Goal: Information Seeking & Learning: Learn about a topic

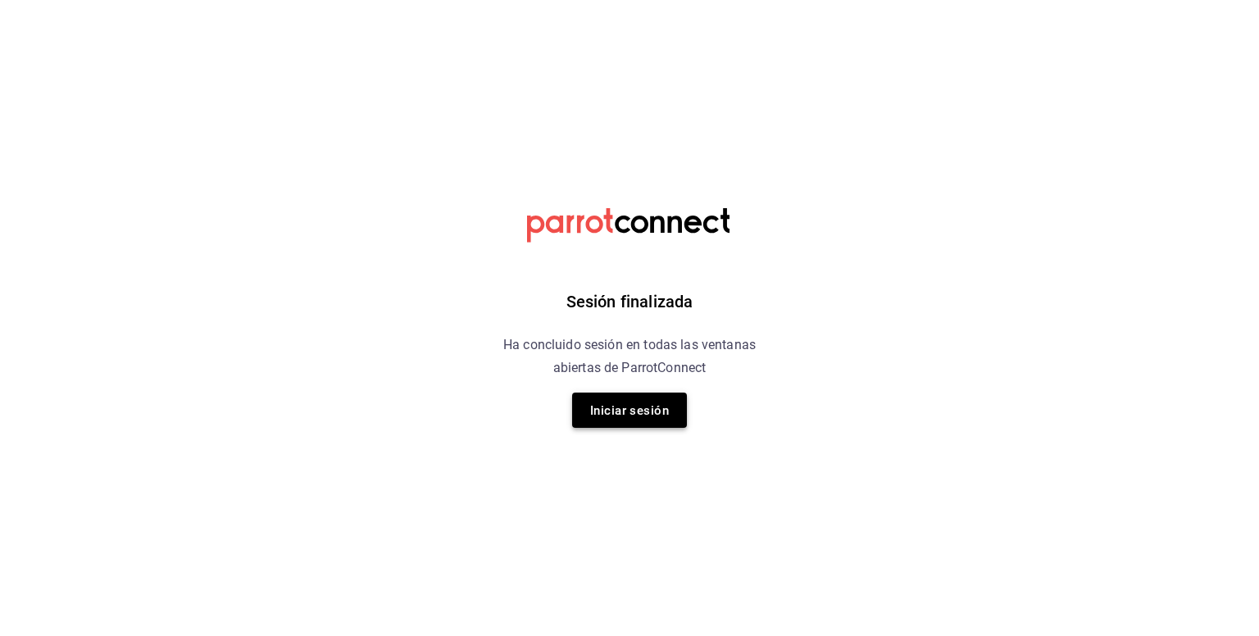
click at [634, 414] on font "Iniciar sesión" at bounding box center [629, 410] width 79 height 15
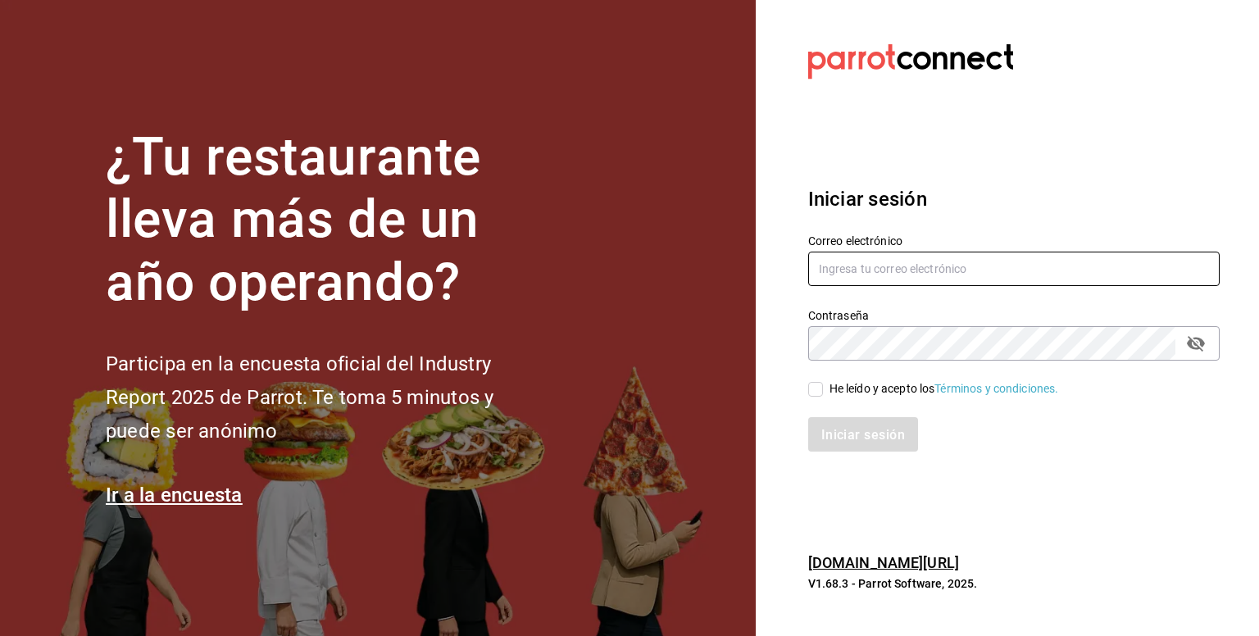
type input "vickycarsangines@gmail.com"
click at [816, 396] on input "He leído y acepto los Términos y condiciones." at bounding box center [815, 389] width 15 height 15
checkbox input "true"
click at [841, 444] on button "Iniciar sesión" at bounding box center [863, 434] width 111 height 34
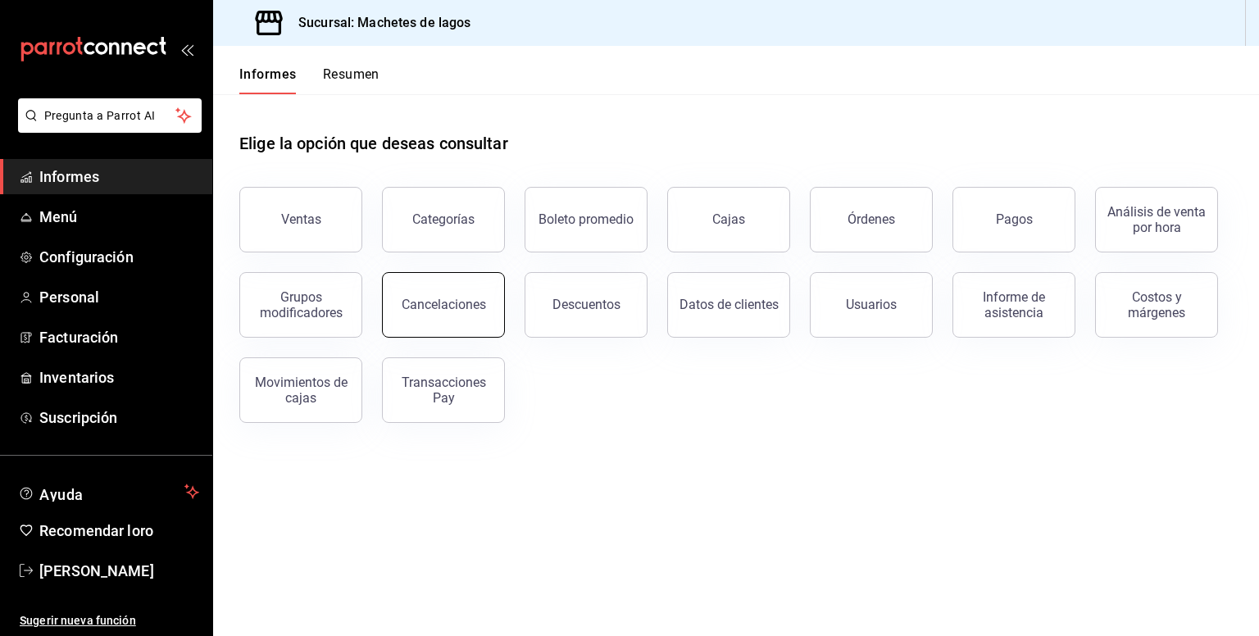
click at [465, 311] on font "Cancelaciones" at bounding box center [444, 305] width 84 height 16
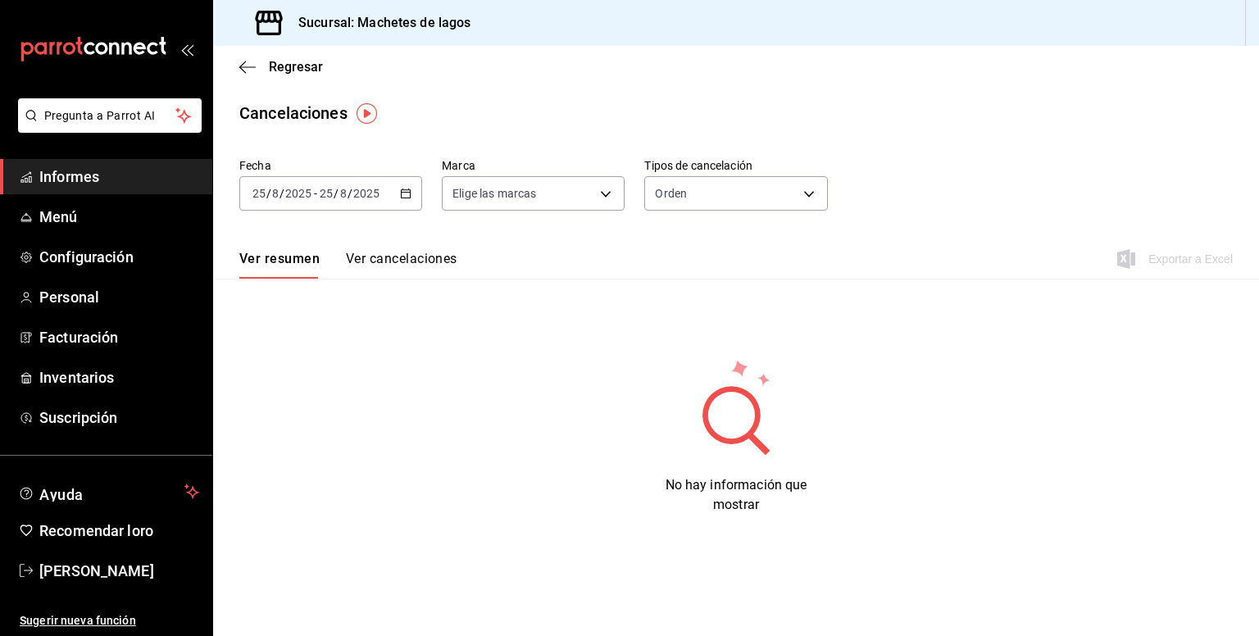
click at [407, 194] on icon "button" at bounding box center [405, 193] width 11 height 11
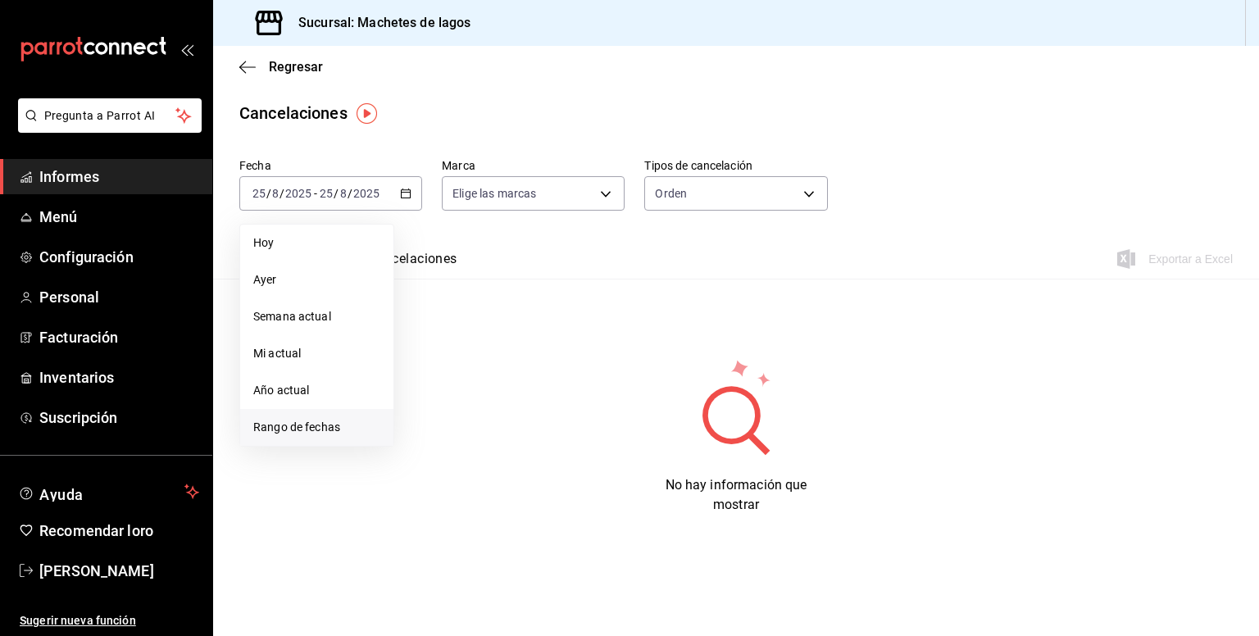
click at [294, 430] on font "Rango de fechas" at bounding box center [296, 427] width 87 height 13
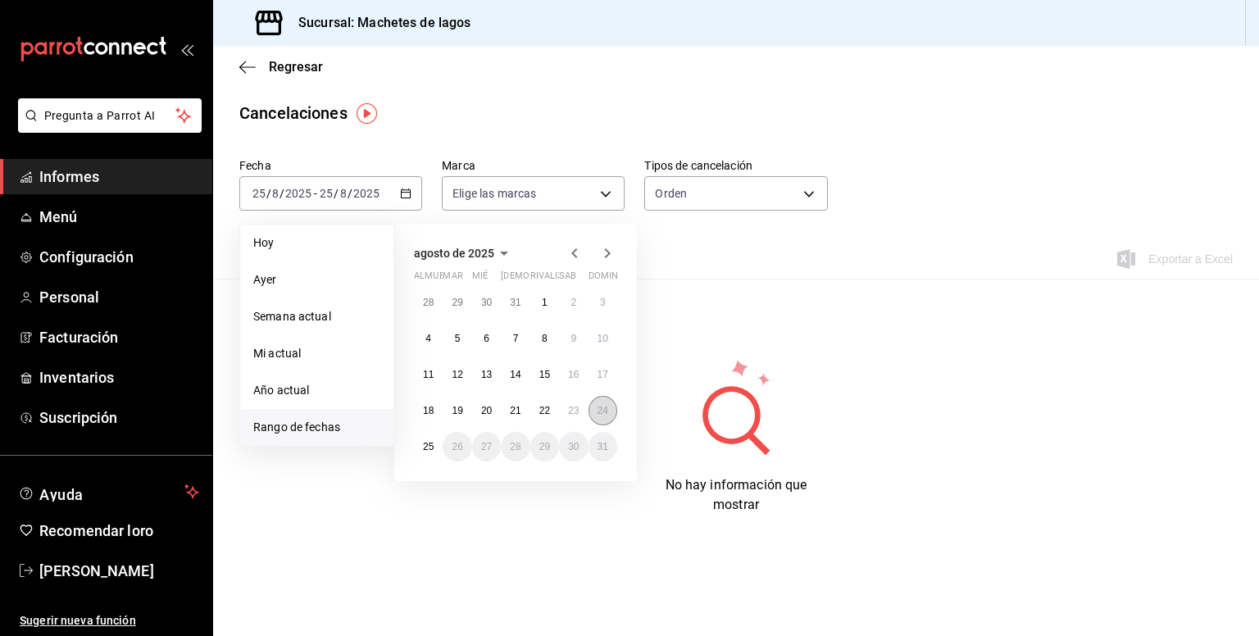
click at [607, 416] on button "24" at bounding box center [603, 411] width 29 height 30
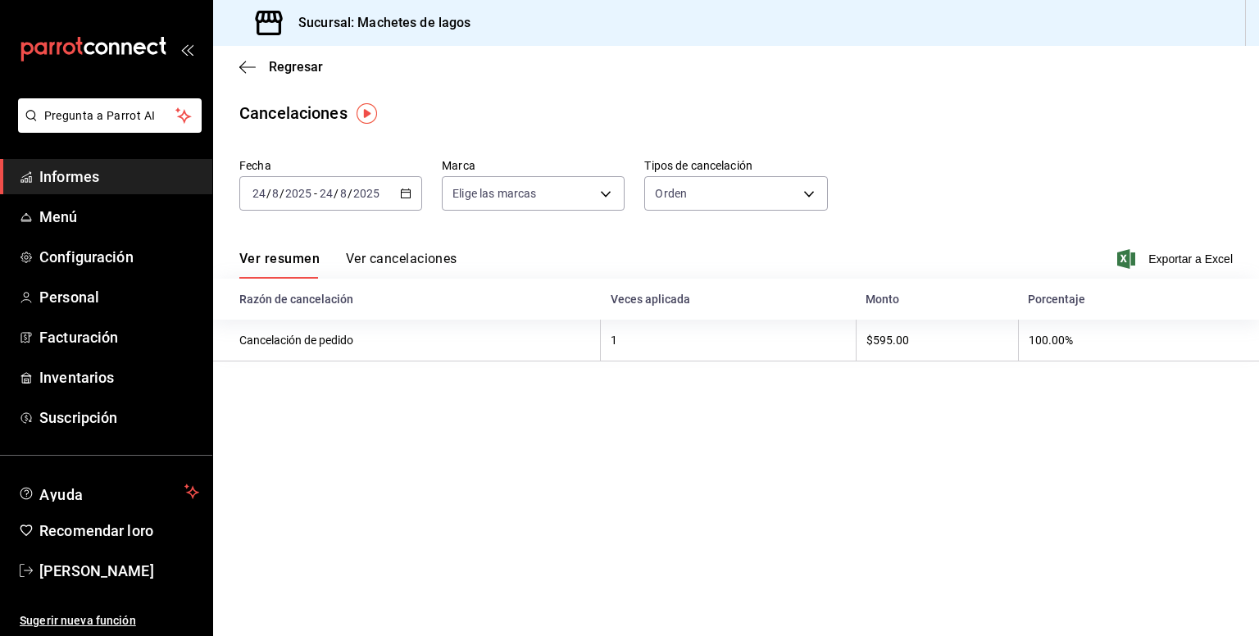
click at [396, 266] on font "Ver cancelaciones" at bounding box center [401, 258] width 111 height 17
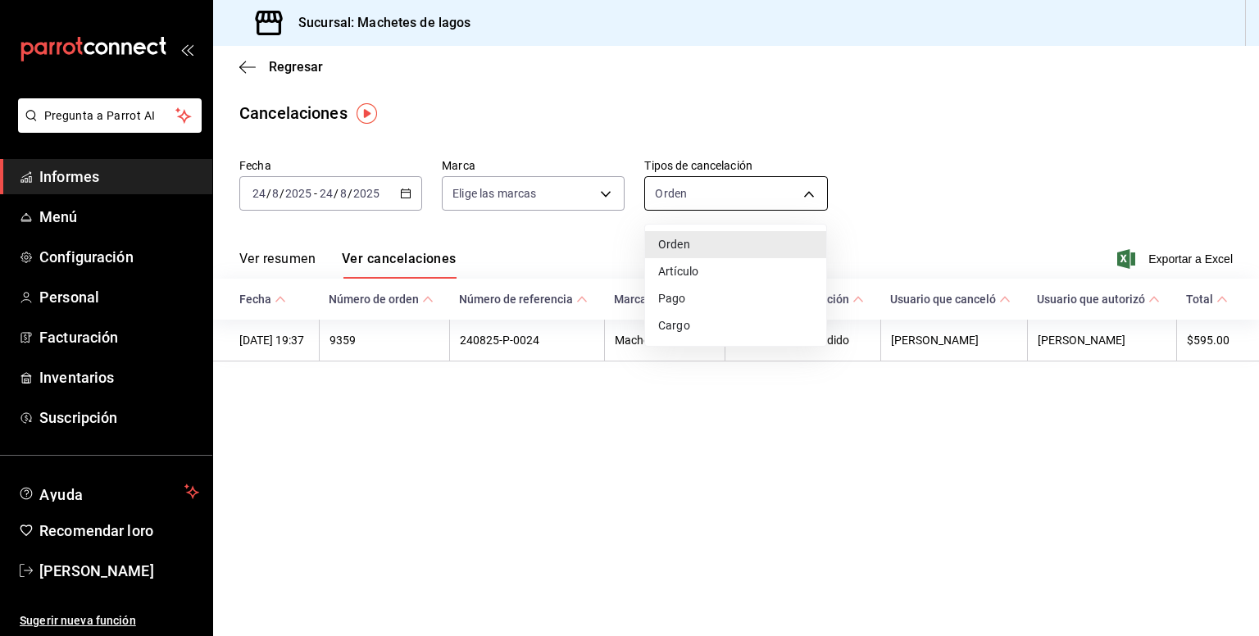
click at [804, 189] on body "Pregunta a Parrot AI Informes Menú Configuración Personal Facturación Inventari…" at bounding box center [629, 318] width 1259 height 636
click at [748, 307] on li "Pago" at bounding box center [735, 301] width 181 height 28
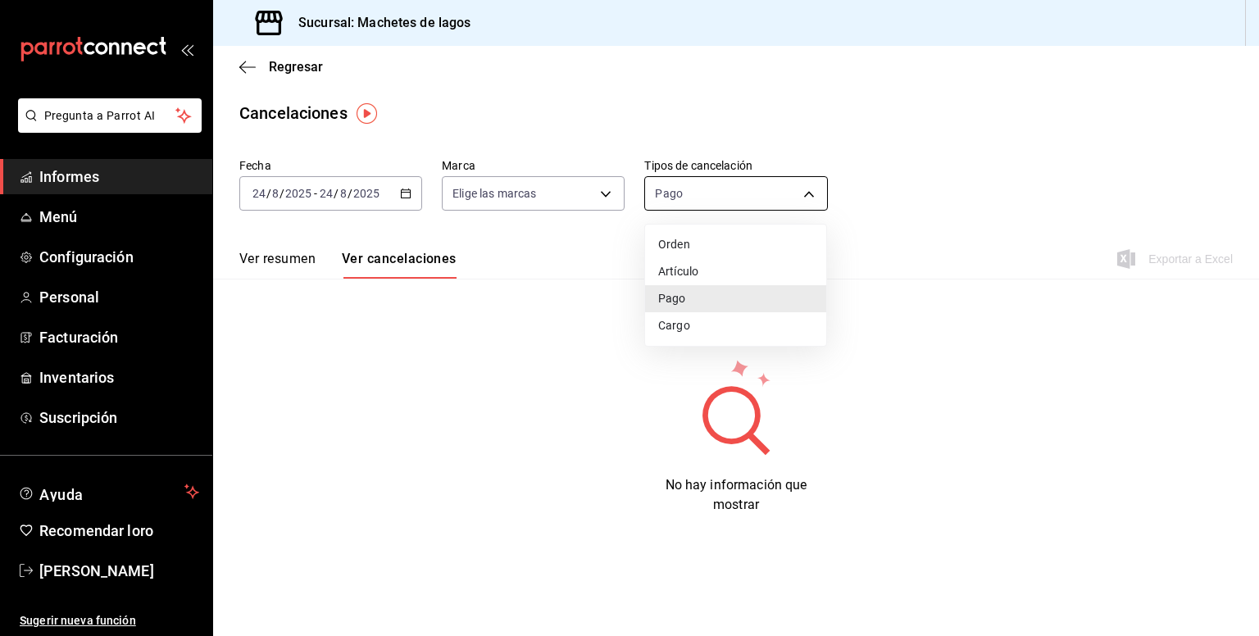
click at [807, 192] on body "Pregunta a Parrot AI Informes Menú Configuración Personal Facturación Inventari…" at bounding box center [629, 318] width 1259 height 636
click at [737, 335] on li "Carga" at bounding box center [735, 328] width 181 height 28
click at [808, 192] on body "Pregunta a Parrot AI Informes Menú Configuración Personal Facturación Inventari…" at bounding box center [629, 318] width 1259 height 636
click at [742, 270] on li "Artículo" at bounding box center [735, 273] width 181 height 28
type input "ORDER_ITEM"
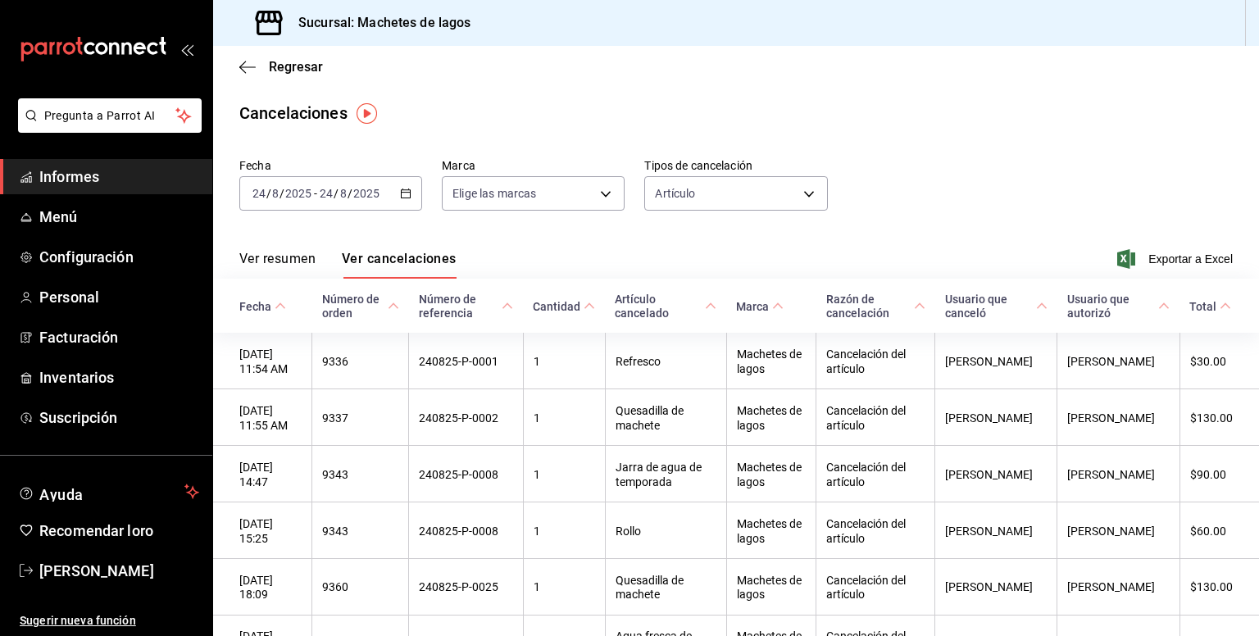
drag, startPoint x: 742, startPoint y: 270, endPoint x: 897, endPoint y: 185, distance: 176.8
click at [897, 185] on div "Fecha [DATE] [DATE] - [DATE] [DATE] Marca Elige las marcas [object Object] Tipo…" at bounding box center [735, 191] width 993 height 79
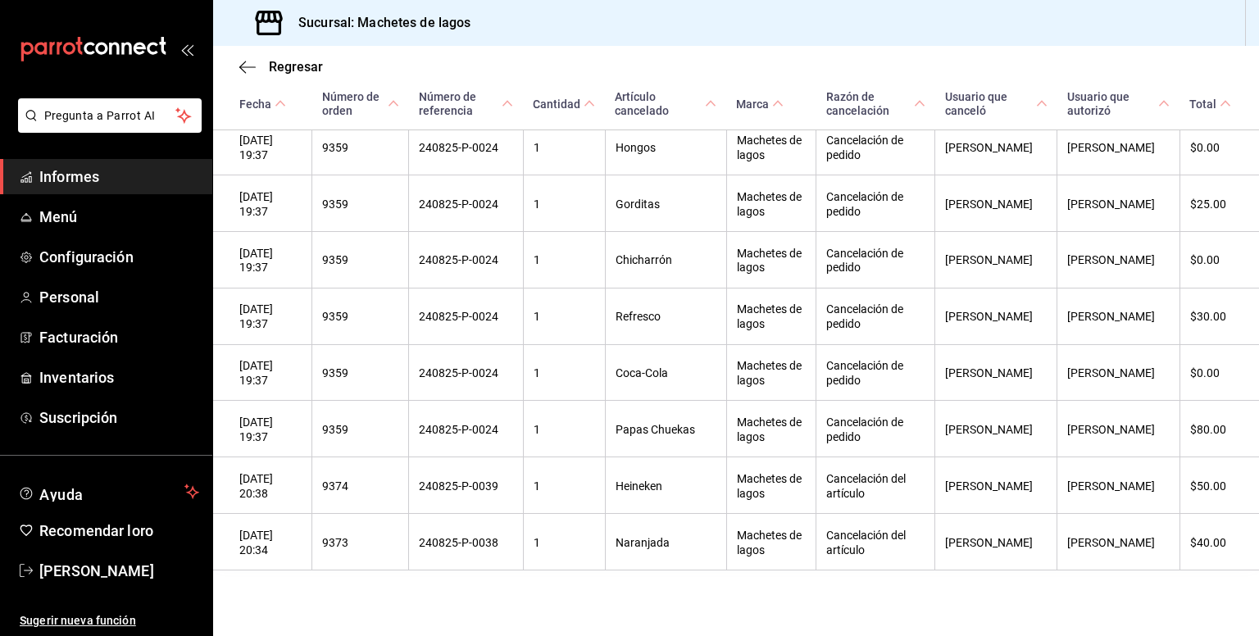
scroll to position [1305, 0]
click at [89, 178] on font "Informes" at bounding box center [69, 176] width 60 height 17
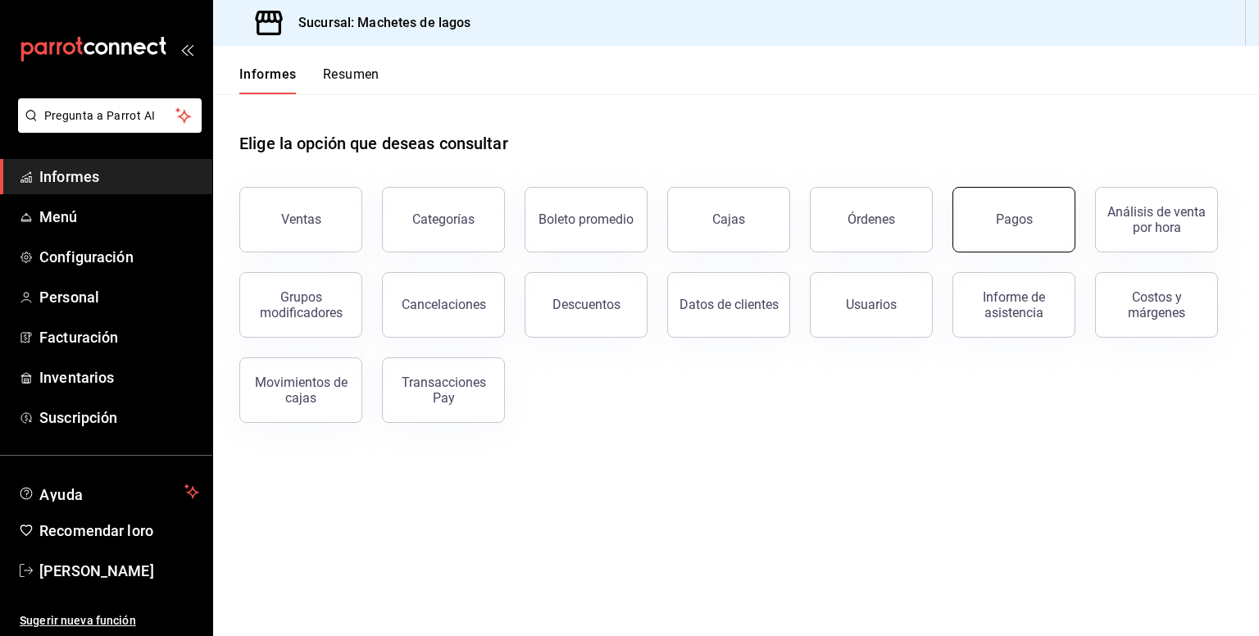
click at [1013, 234] on button "Pagos" at bounding box center [1013, 220] width 123 height 66
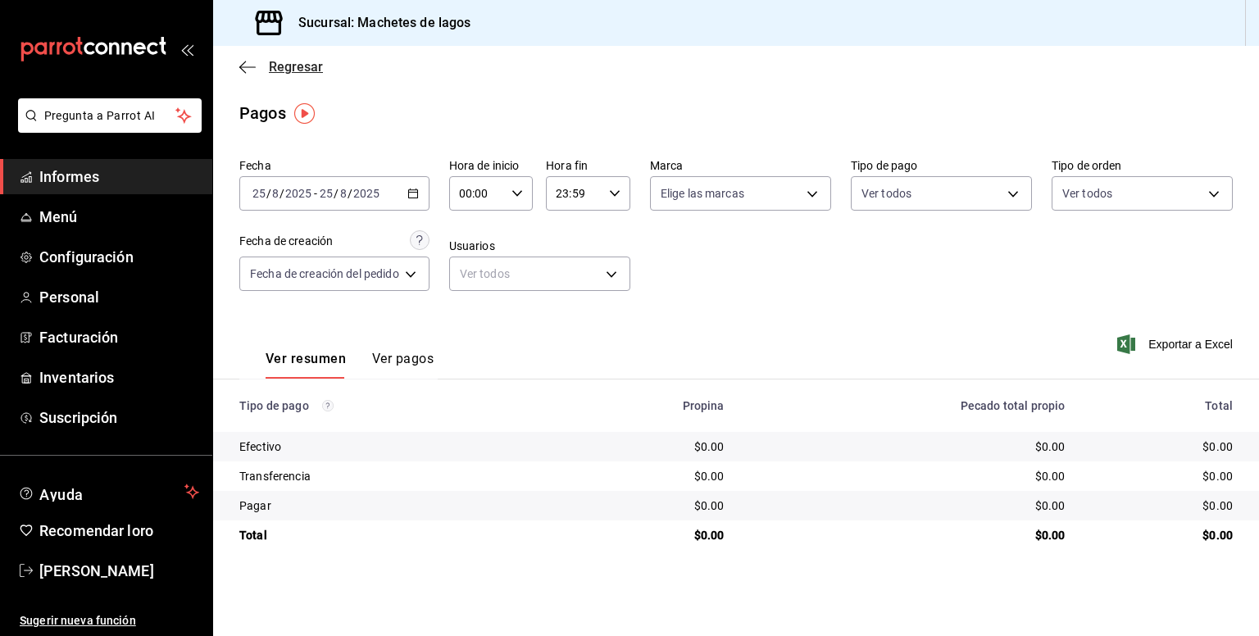
click at [248, 66] on icon "button" at bounding box center [247, 66] width 16 height 1
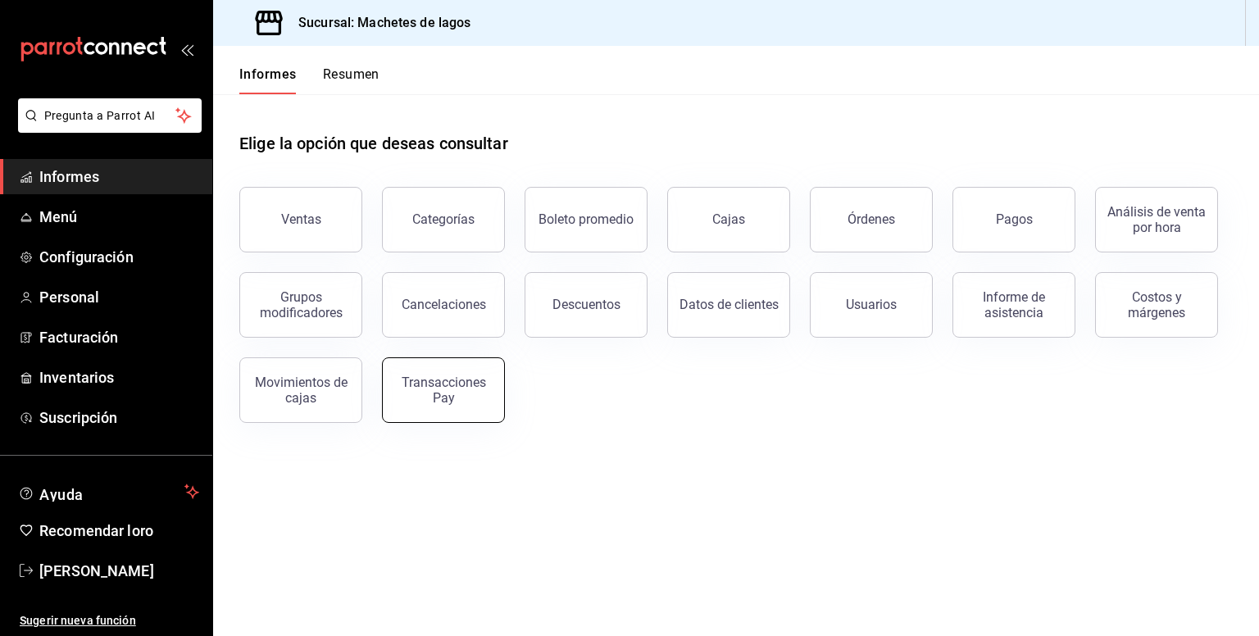
click at [466, 393] on div "Transacciones Pay" at bounding box center [444, 390] width 102 height 31
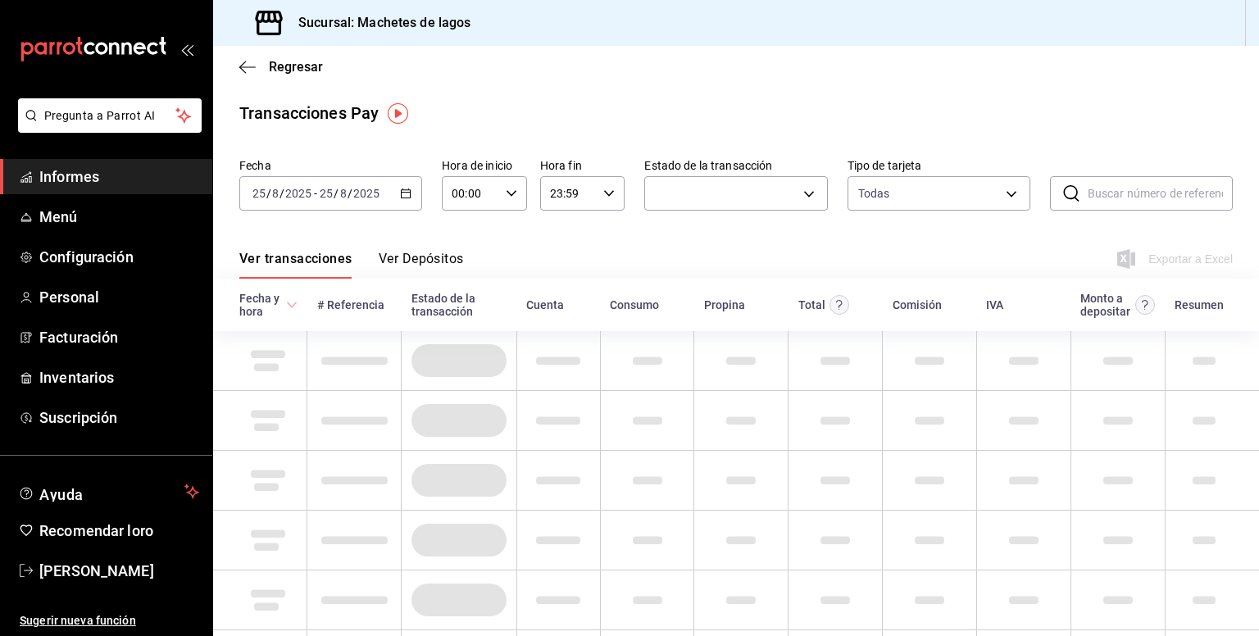
click at [438, 257] on font "Ver Depósitos" at bounding box center [421, 259] width 85 height 16
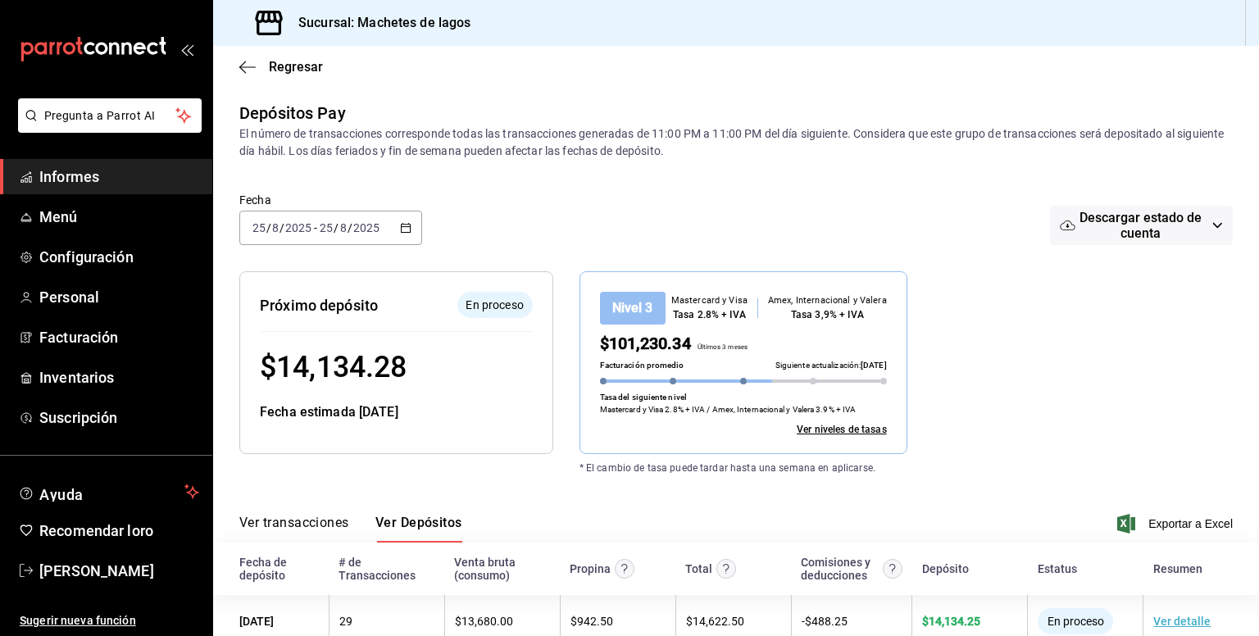
scroll to position [39, 0]
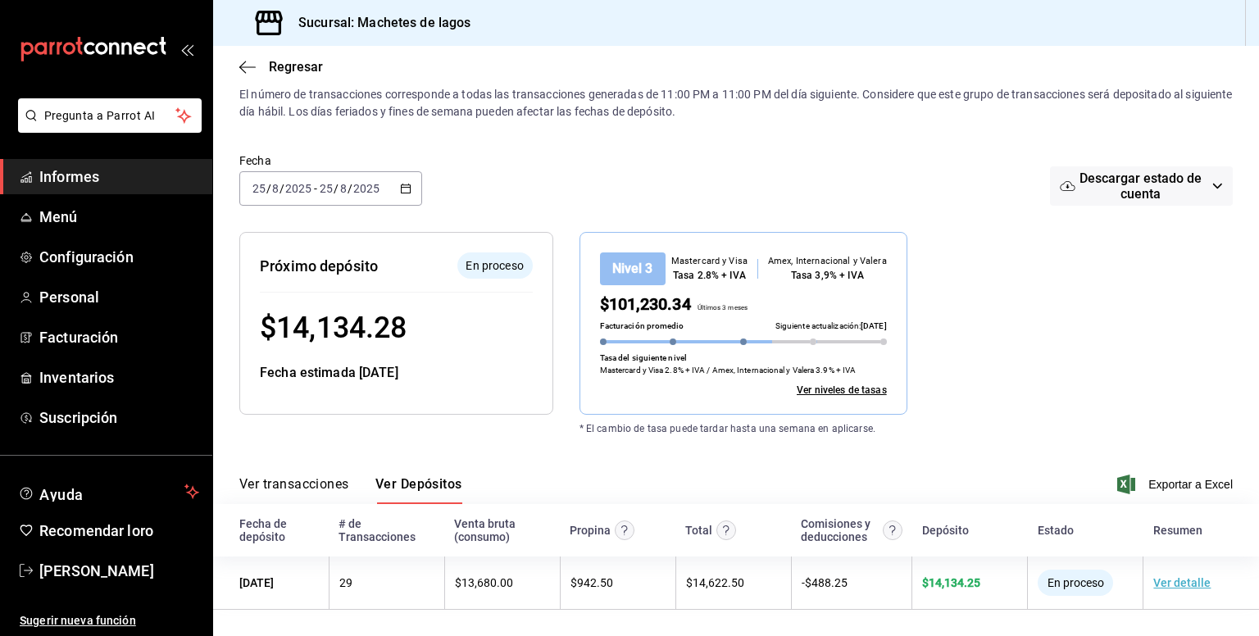
click at [80, 175] on font "Informes" at bounding box center [69, 176] width 60 height 17
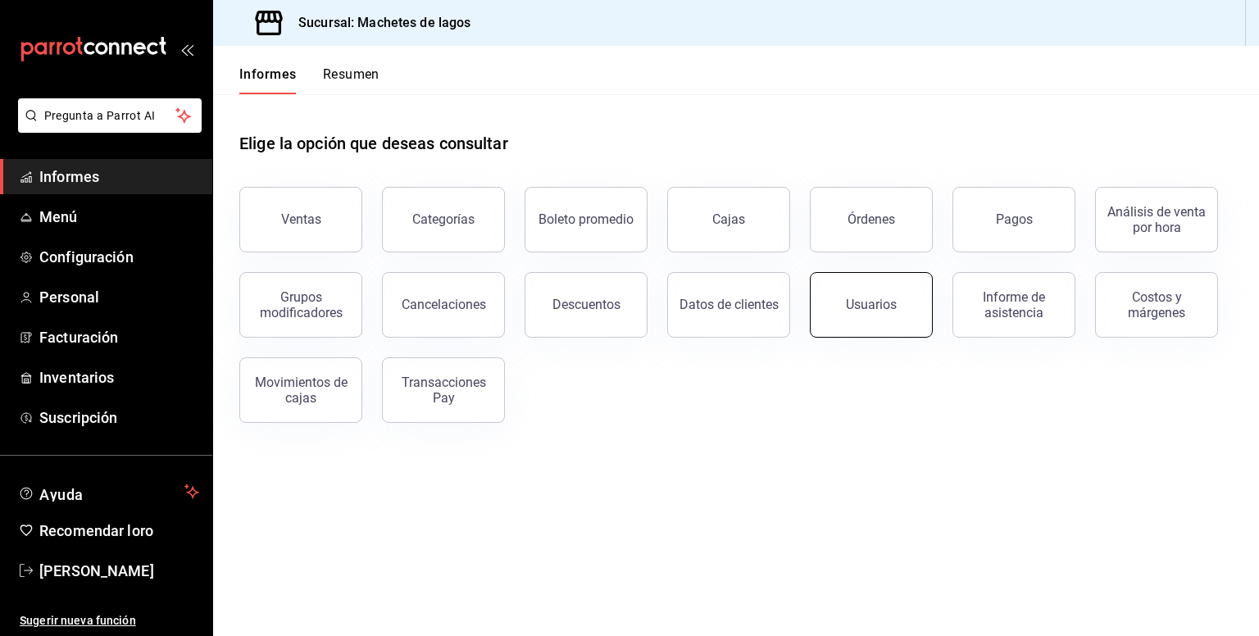
click at [871, 304] on font "Usuarios" at bounding box center [871, 305] width 51 height 16
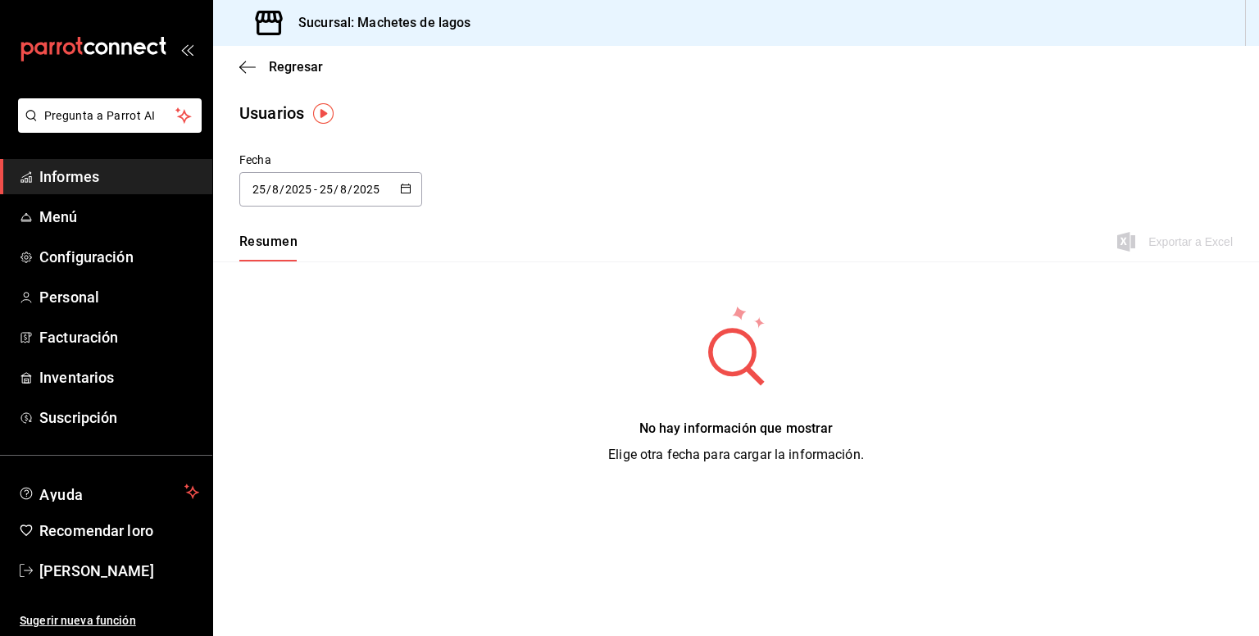
click at [326, 109] on img "button" at bounding box center [323, 113] width 20 height 20
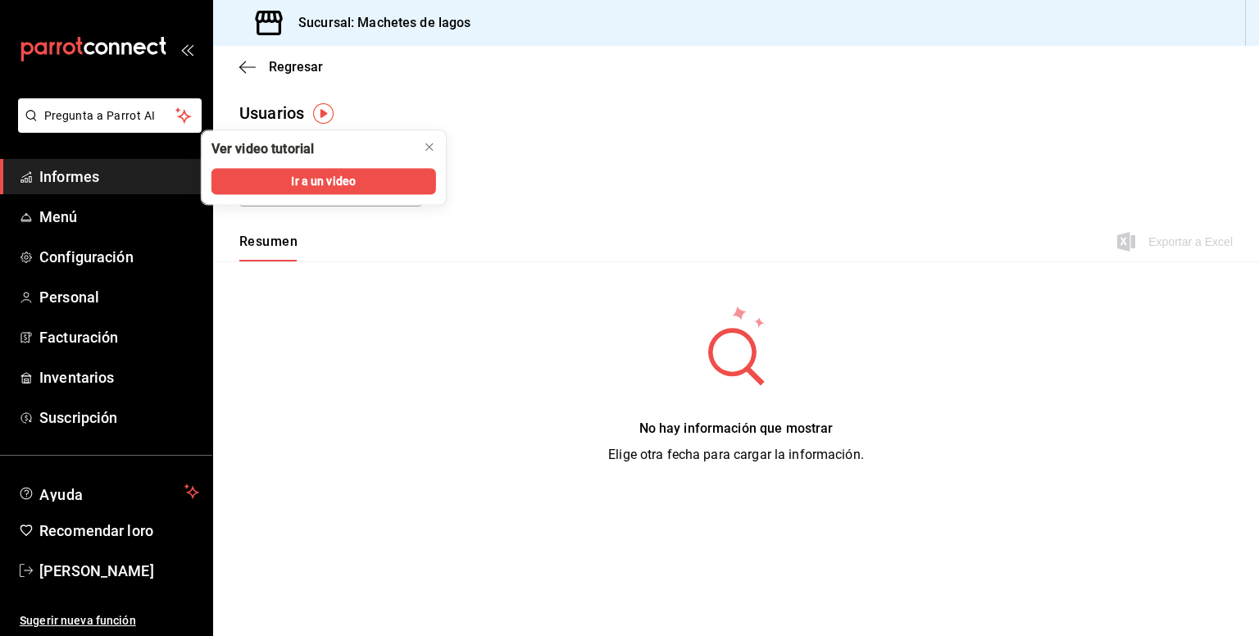
click at [544, 112] on div "Usuarios" at bounding box center [736, 113] width 1046 height 25
click at [239, 61] on div "Regresar" at bounding box center [736, 67] width 1046 height 42
click at [426, 145] on icon "cerca" at bounding box center [429, 146] width 13 height 13
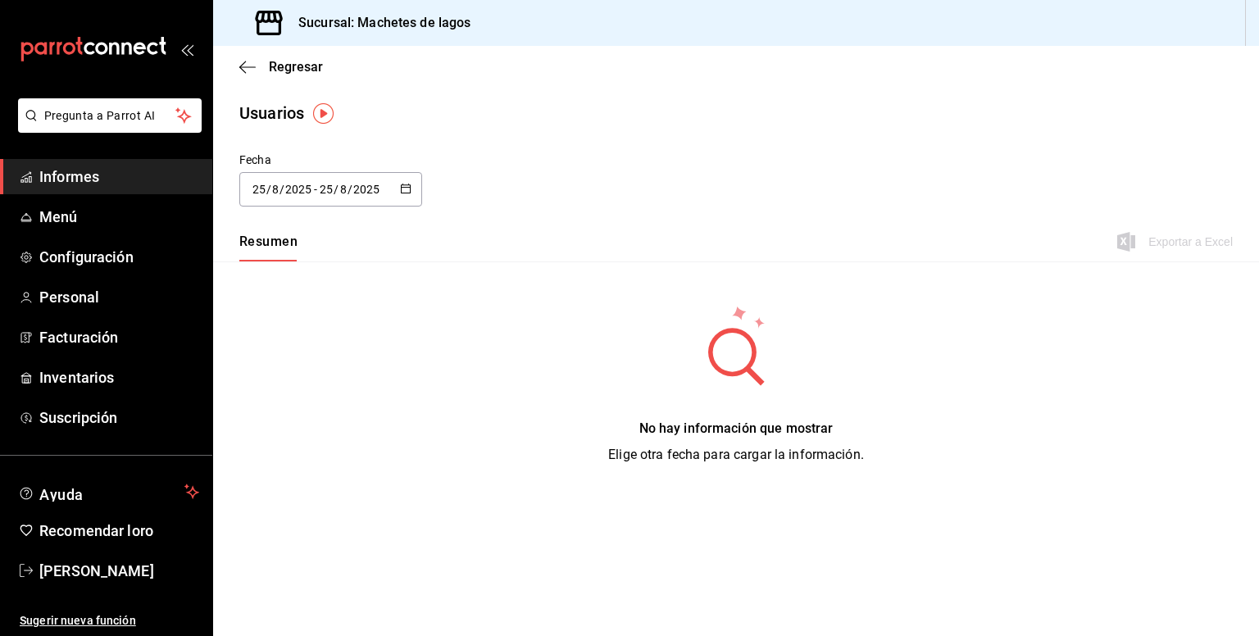
click at [410, 191] on icon "button" at bounding box center [405, 188] width 11 height 11
click at [292, 286] on li "Ayer" at bounding box center [316, 278] width 155 height 37
type input "[DATE]"
type input "24"
type input "[DATE]"
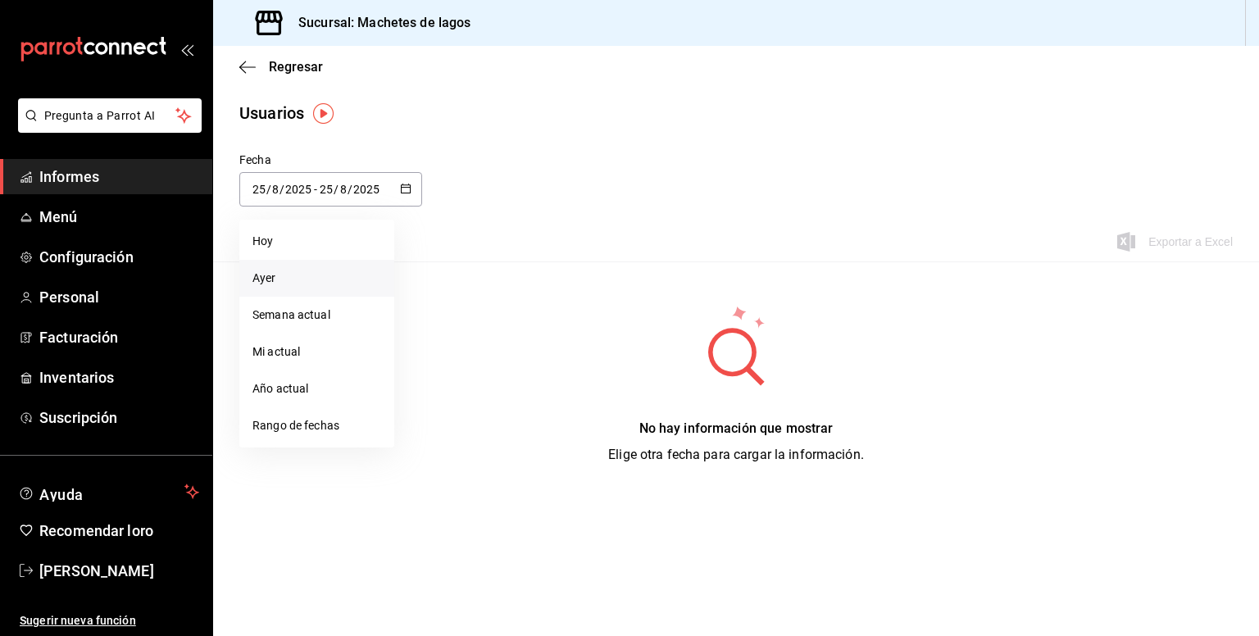
type input "24"
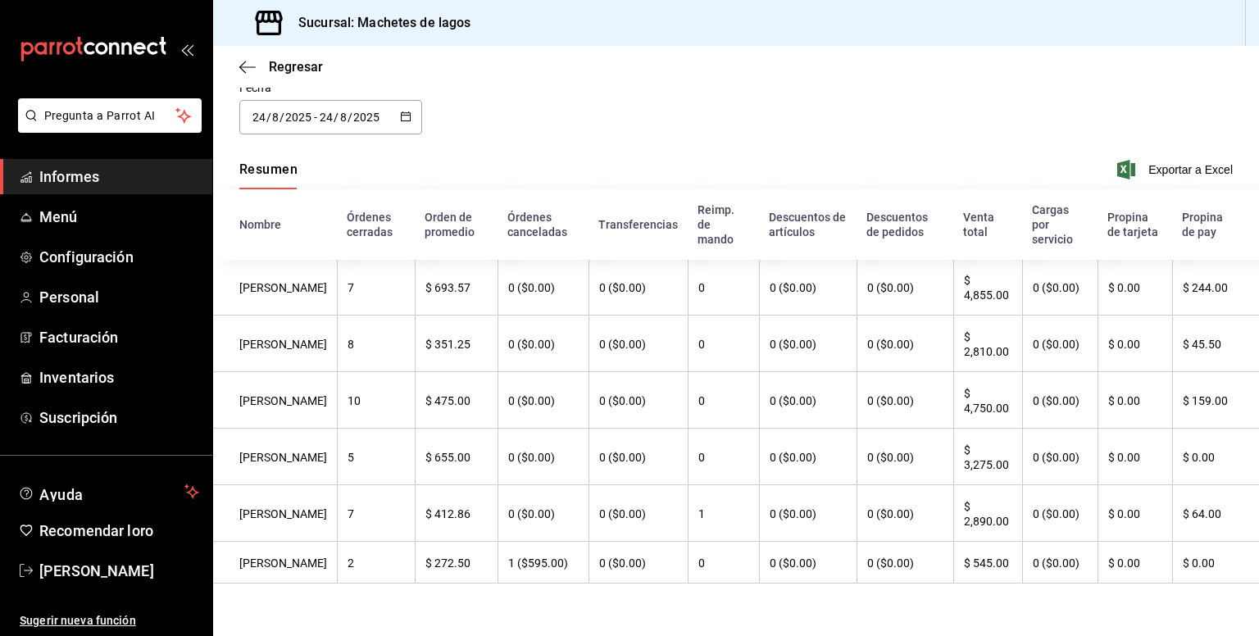
scroll to position [115, 0]
click at [73, 170] on font "Informes" at bounding box center [69, 176] width 60 height 17
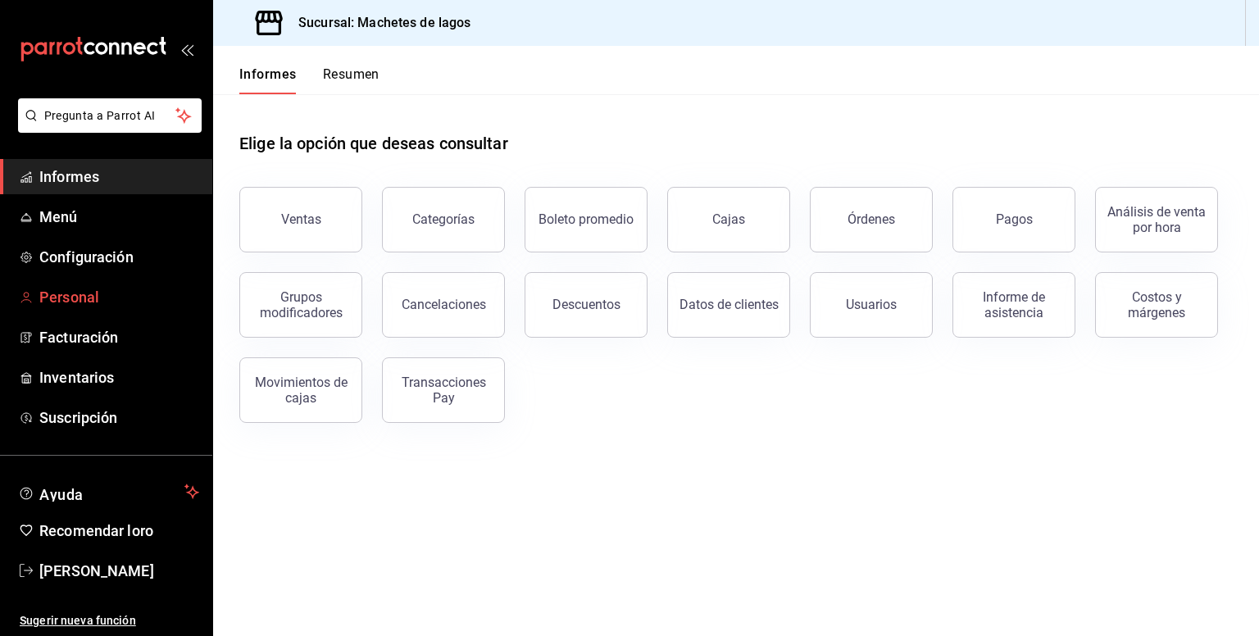
click at [70, 298] on font "Personal" at bounding box center [69, 297] width 60 height 17
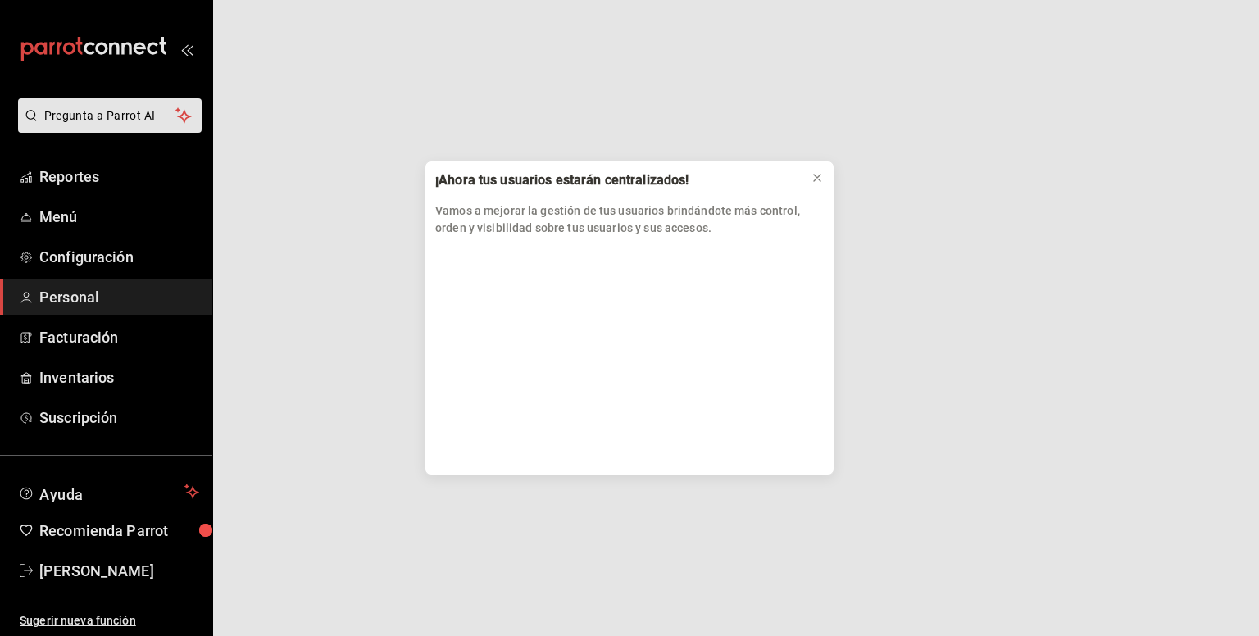
click at [70, 298] on div "¡Ahora tus usuarios estarán centralizados! Vamos a mejorar la gestión de tus us…" at bounding box center [629, 318] width 1259 height 636
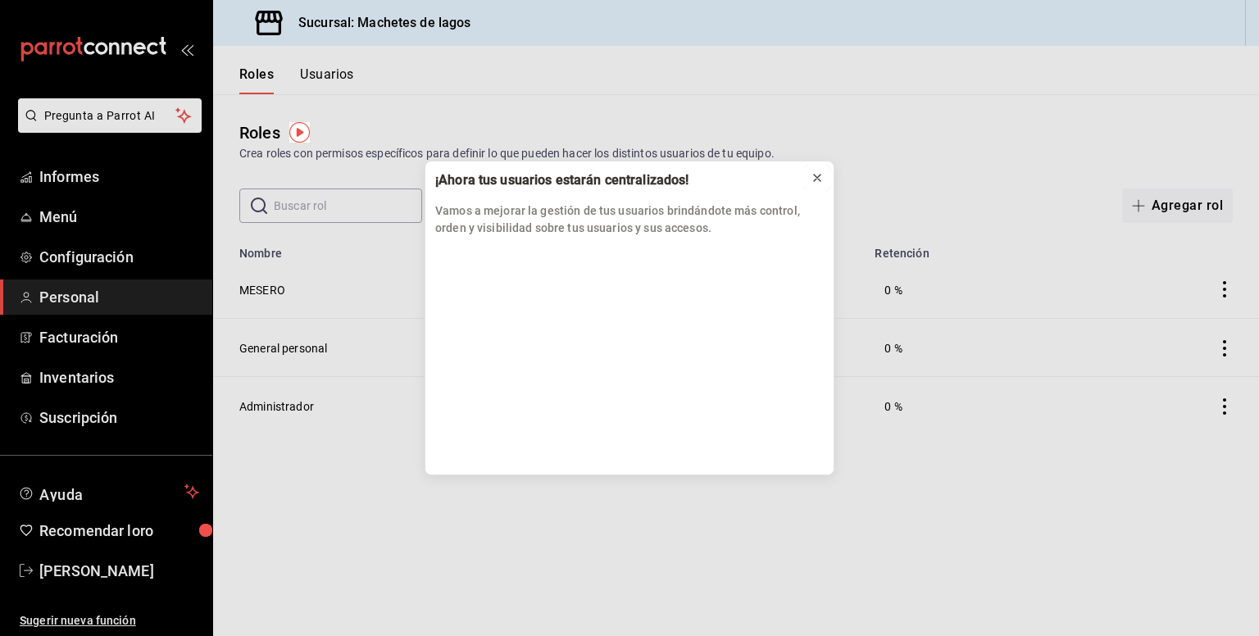
click at [816, 177] on icon at bounding box center [817, 177] width 13 height 13
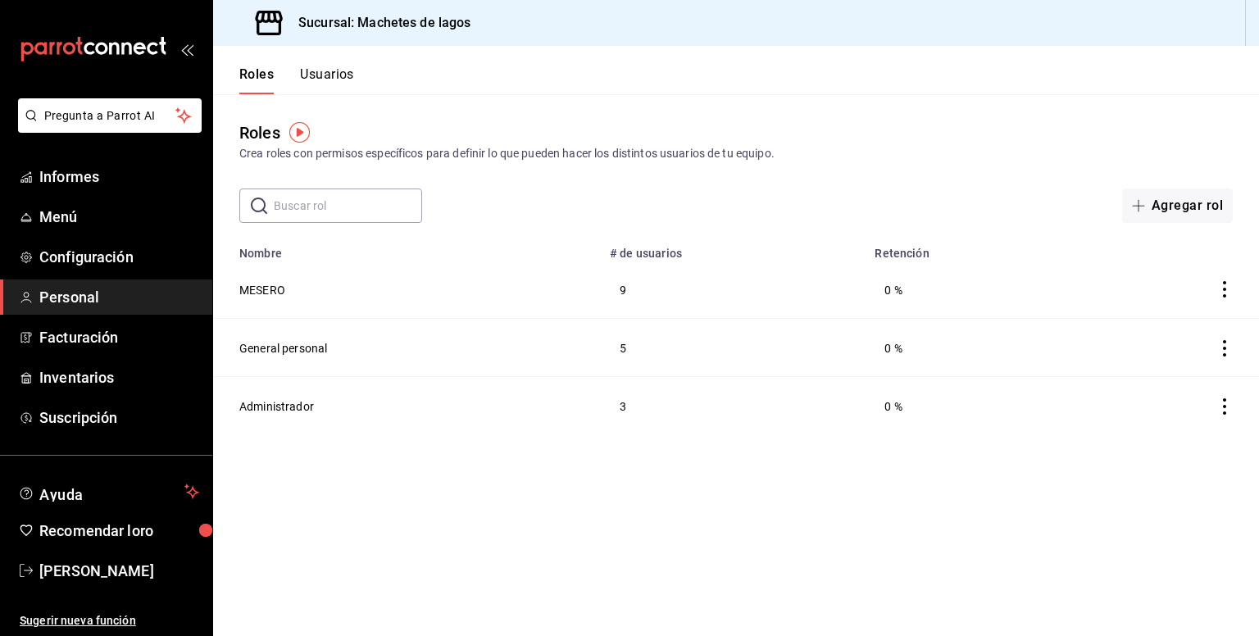
click at [276, 302] on td "MESERO" at bounding box center [406, 290] width 387 height 58
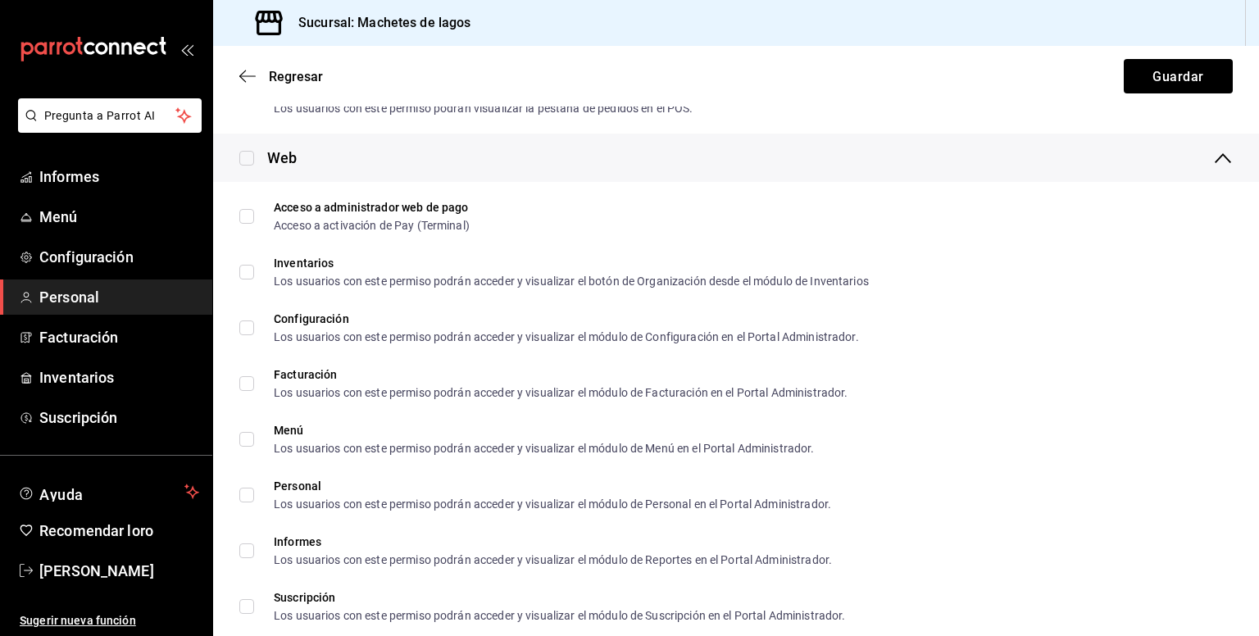
scroll to position [953, 0]
